Goal: Book appointment/travel/reservation

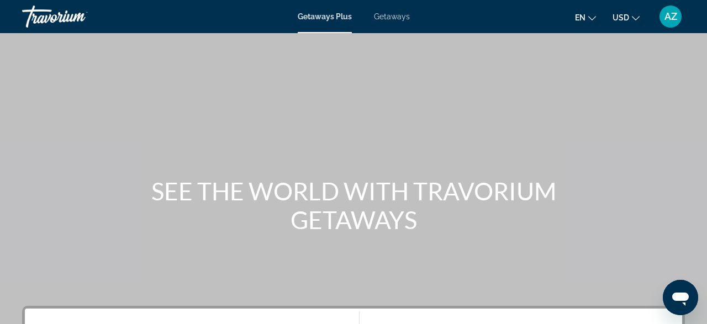
click at [393, 15] on span "Getaways" at bounding box center [392, 16] width 36 height 9
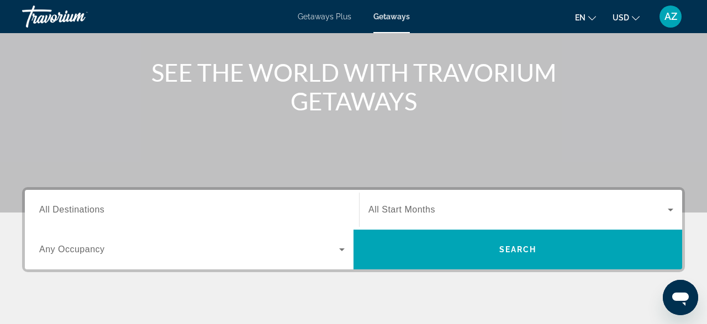
scroll to position [124, 0]
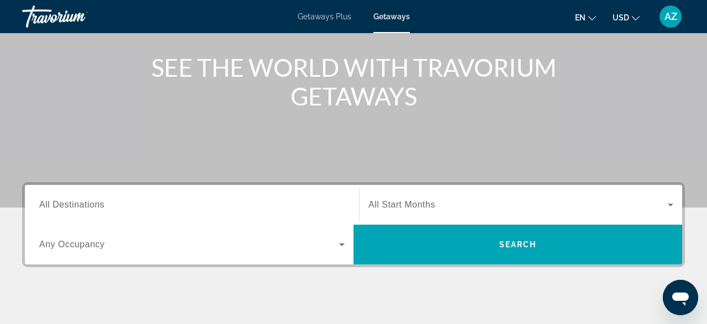
click at [87, 203] on span "All Destinations" at bounding box center [71, 204] width 65 height 9
click at [87, 203] on input "Destination All Destinations" at bounding box center [192, 205] width 306 height 13
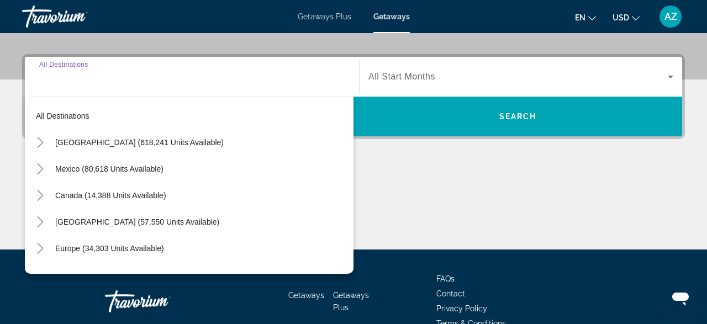
scroll to position [270, 0]
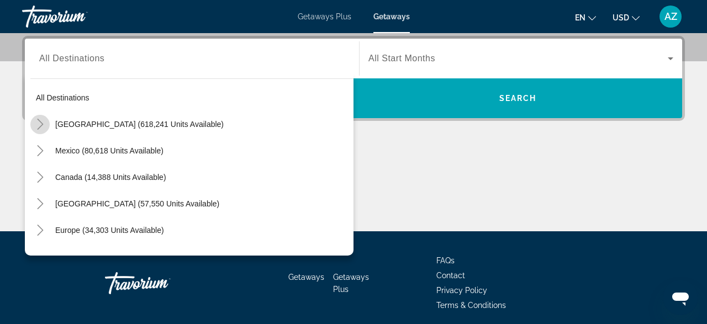
click at [38, 119] on icon "Toggle United States (618,241 units available)" at bounding box center [40, 124] width 11 height 11
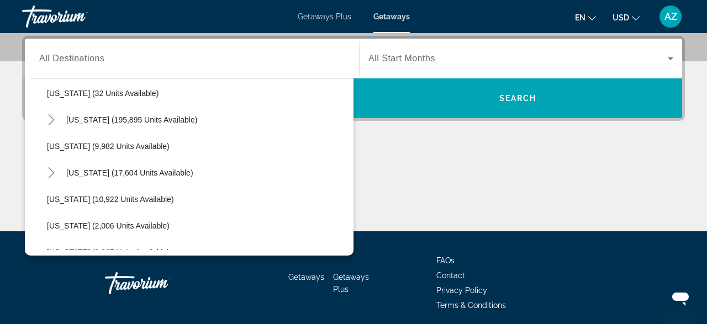
scroll to position [195, 0]
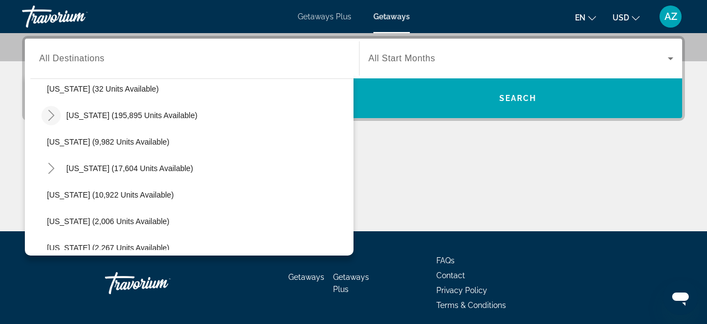
click at [51, 117] on icon "Toggle Florida (195,895 units available)" at bounding box center [51, 115] width 11 height 11
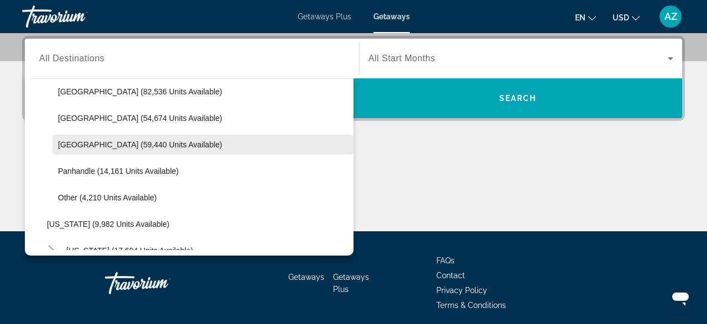
scroll to position [240, 0]
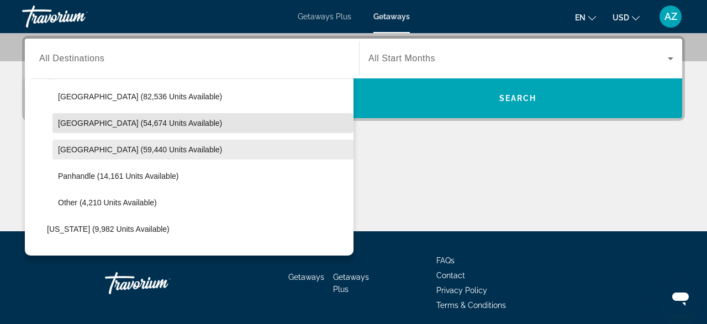
click at [101, 125] on span "[GEOGRAPHIC_DATA] (54,674 units available)" at bounding box center [140, 123] width 164 height 9
type input "**********"
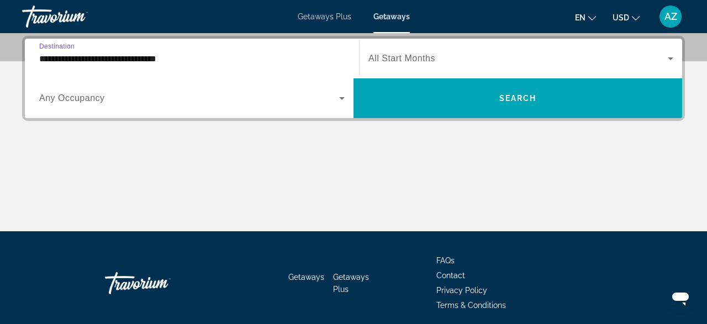
click at [425, 60] on span "All Start Months" at bounding box center [402, 58] width 67 height 9
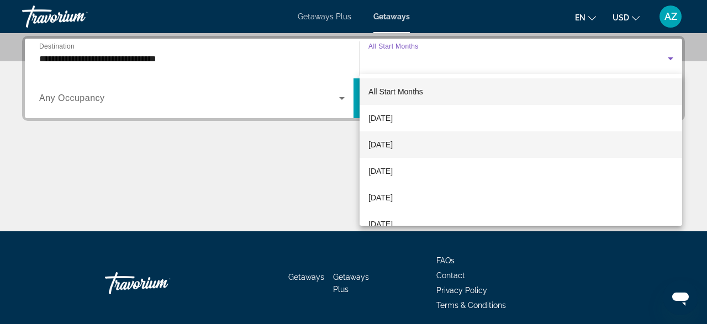
click at [393, 145] on span "[DATE]" at bounding box center [381, 144] width 24 height 13
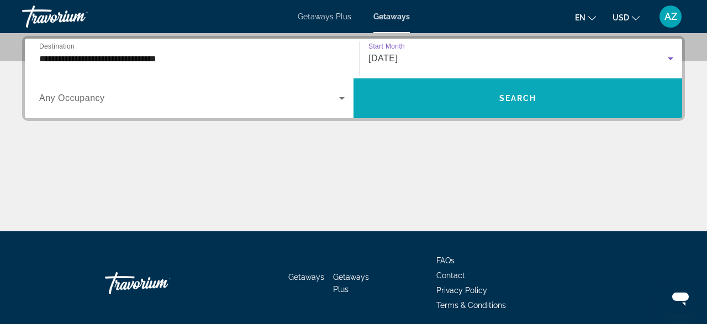
click at [470, 107] on span "Search widget" at bounding box center [518, 98] width 329 height 27
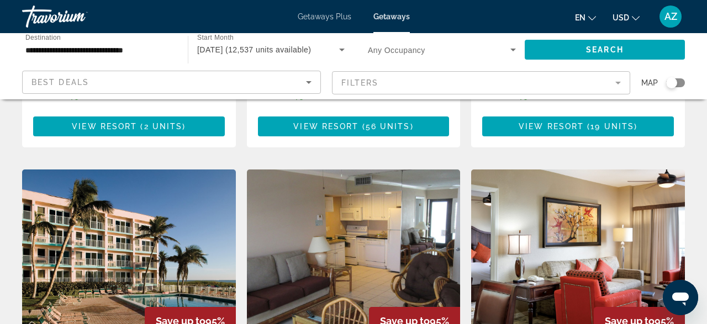
scroll to position [1217, 0]
